Goal: Task Accomplishment & Management: Use online tool/utility

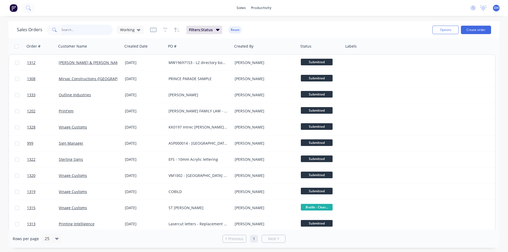
click at [76, 29] on input "text" at bounding box center [87, 30] width 52 height 11
type input "vinage"
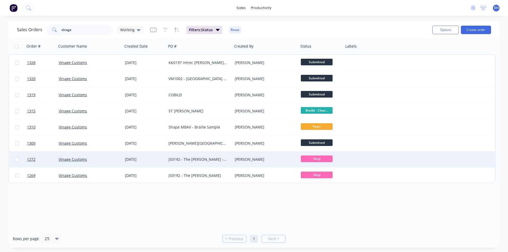
click at [200, 162] on div "JS0192 - The [PERSON_NAME] - FRV" at bounding box center [199, 159] width 66 height 16
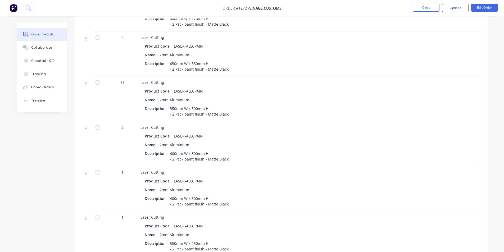
scroll to position [340, 0]
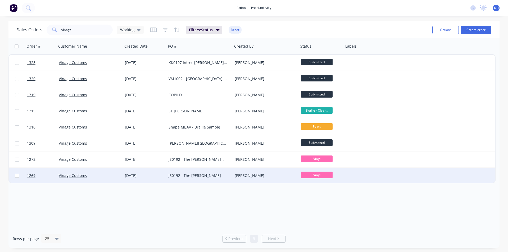
click at [192, 174] on div "JS0192 - The [PERSON_NAME]" at bounding box center [197, 175] width 59 height 5
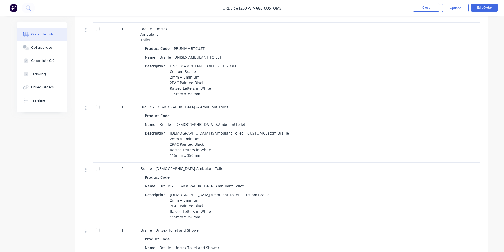
scroll to position [370, 0]
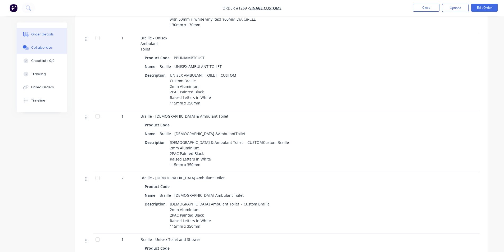
click at [47, 46] on div "Collaborate" at bounding box center [41, 47] width 21 height 5
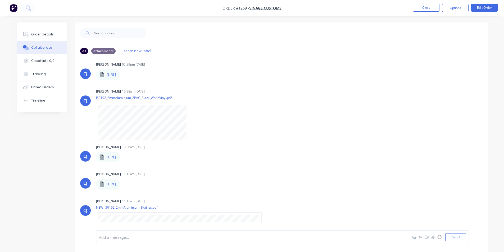
scroll to position [52, 0]
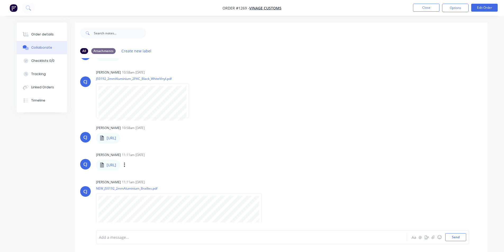
click at [277, 154] on div "[PERSON_NAME] 11:11am [DATE] [URL] [URL] Labels Download" at bounding box center [281, 160] width 412 height 19
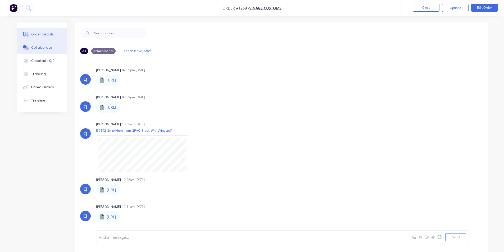
click at [35, 33] on div "Order details" at bounding box center [42, 34] width 22 height 5
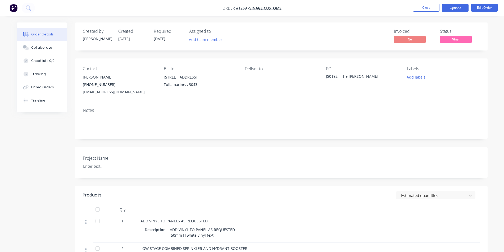
click at [454, 7] on button "Options" at bounding box center [455, 8] width 26 height 8
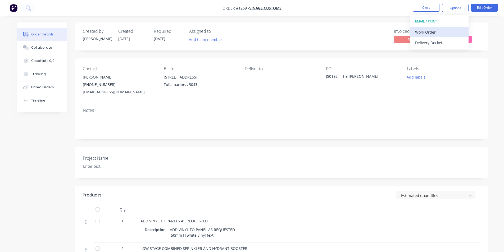
click at [430, 30] on div "Work Order" at bounding box center [439, 32] width 49 height 8
click at [431, 53] on div "Custom" at bounding box center [439, 53] width 49 height 8
click at [430, 43] on div "Print" at bounding box center [439, 43] width 49 height 8
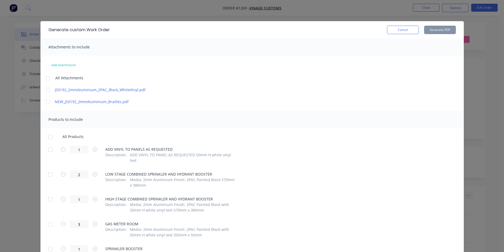
click at [47, 89] on div at bounding box center [48, 90] width 11 height 11
click at [44, 99] on div at bounding box center [48, 101] width 11 height 11
click at [49, 135] on div at bounding box center [50, 137] width 11 height 11
click at [432, 31] on button "Generate PDF" at bounding box center [440, 30] width 32 height 8
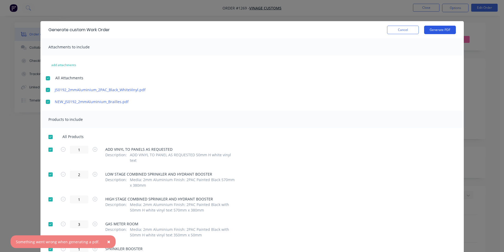
click at [439, 29] on button "Generate PDF" at bounding box center [440, 30] width 32 height 8
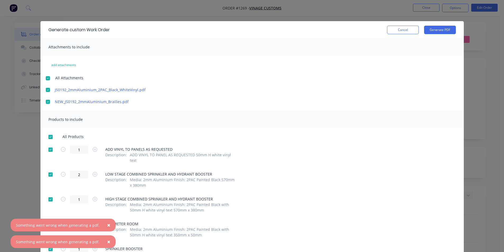
click at [103, 224] on button "×" at bounding box center [109, 225] width 14 height 13
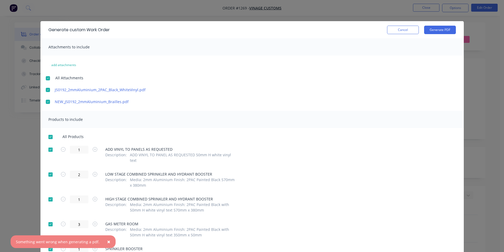
click at [107, 244] on span "×" at bounding box center [108, 241] width 3 height 7
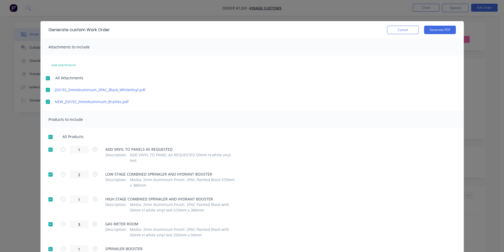
click at [46, 80] on div at bounding box center [48, 78] width 11 height 11
click at [445, 34] on div "Generate custom Work Order Cancel Generate PDF" at bounding box center [251, 29] width 423 height 17
click at [442, 31] on button "Generate PDF" at bounding box center [440, 30] width 32 height 8
click at [47, 133] on div at bounding box center [50, 137] width 11 height 11
click at [442, 30] on button "Generate PDF" at bounding box center [440, 30] width 32 height 8
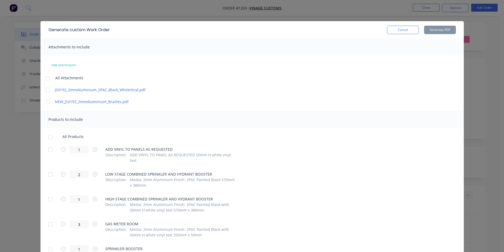
click at [19, 58] on div "Generate custom Work Order Cancel Generate PDF Attachments to include add attac…" at bounding box center [252, 126] width 504 height 252
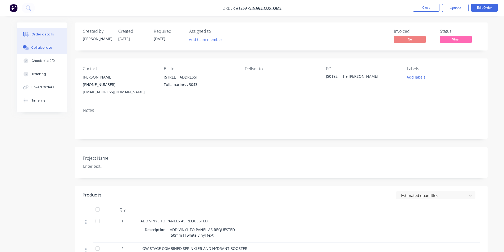
click at [36, 49] on div "Collaborate" at bounding box center [41, 47] width 21 height 5
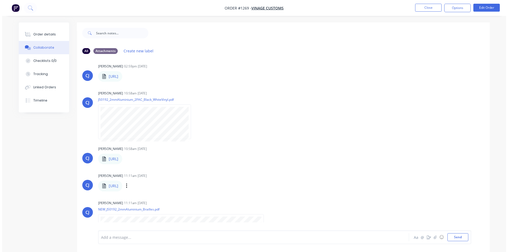
scroll to position [52, 0]
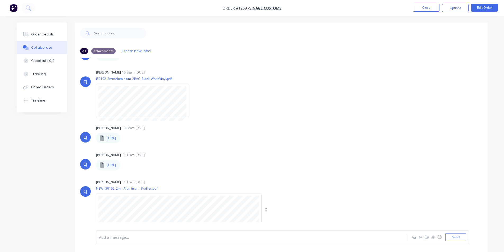
click at [143, 194] on div at bounding box center [178, 210] width 165 height 35
click at [332, 67] on div "[PERSON_NAME] 02:59pm [DATE] [URL] [URL] Labels Download [PERSON_NAME] 02:59pm …" at bounding box center [281, 144] width 412 height 172
click at [428, 8] on button "Close" at bounding box center [426, 8] width 26 height 8
